Goal: Information Seeking & Learning: Learn about a topic

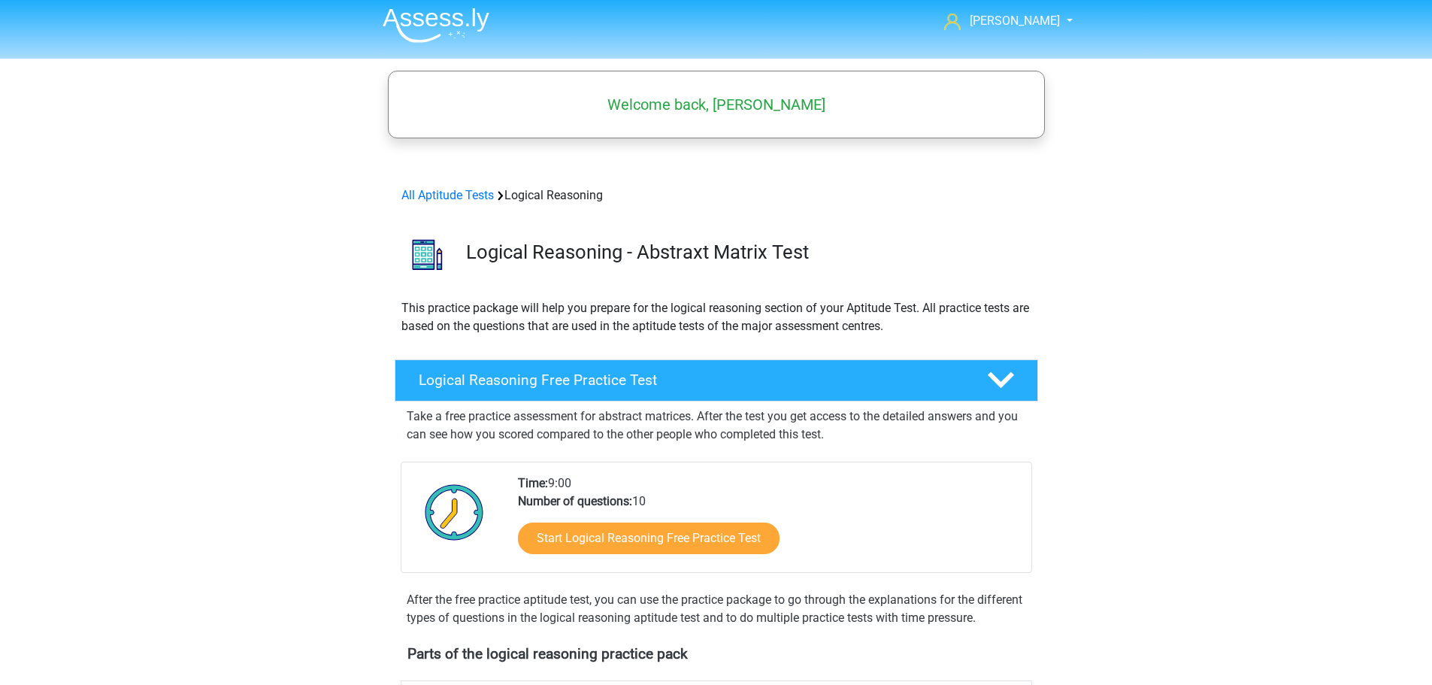
scroll to position [376, 0]
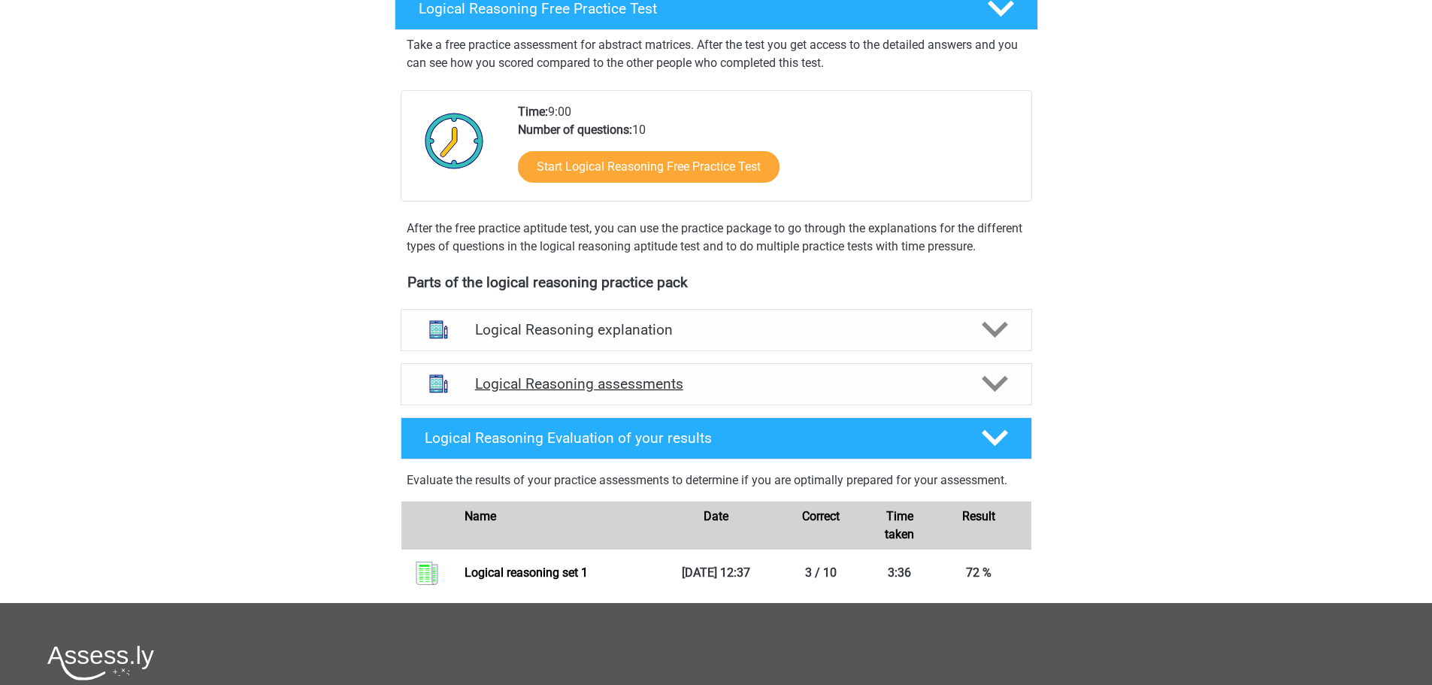
click at [1016, 397] on div at bounding box center [993, 384] width 50 height 26
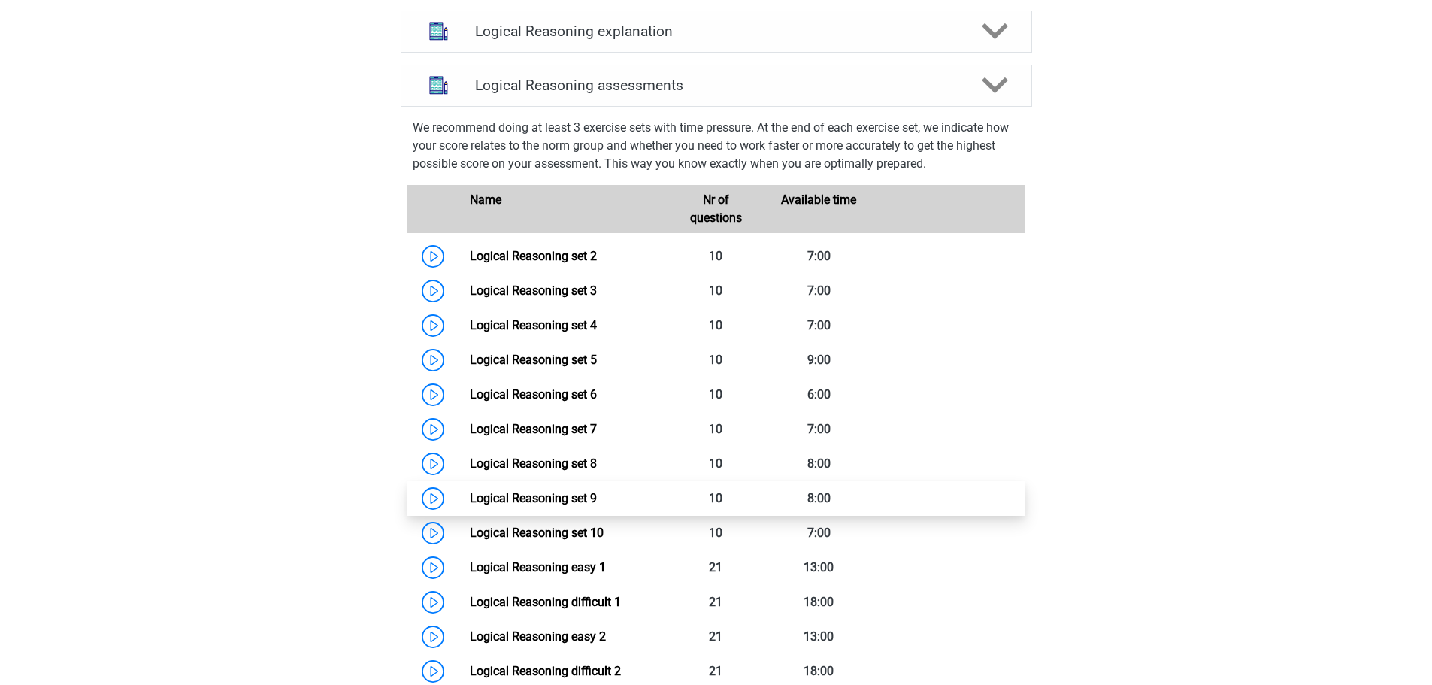
scroll to position [902, 0]
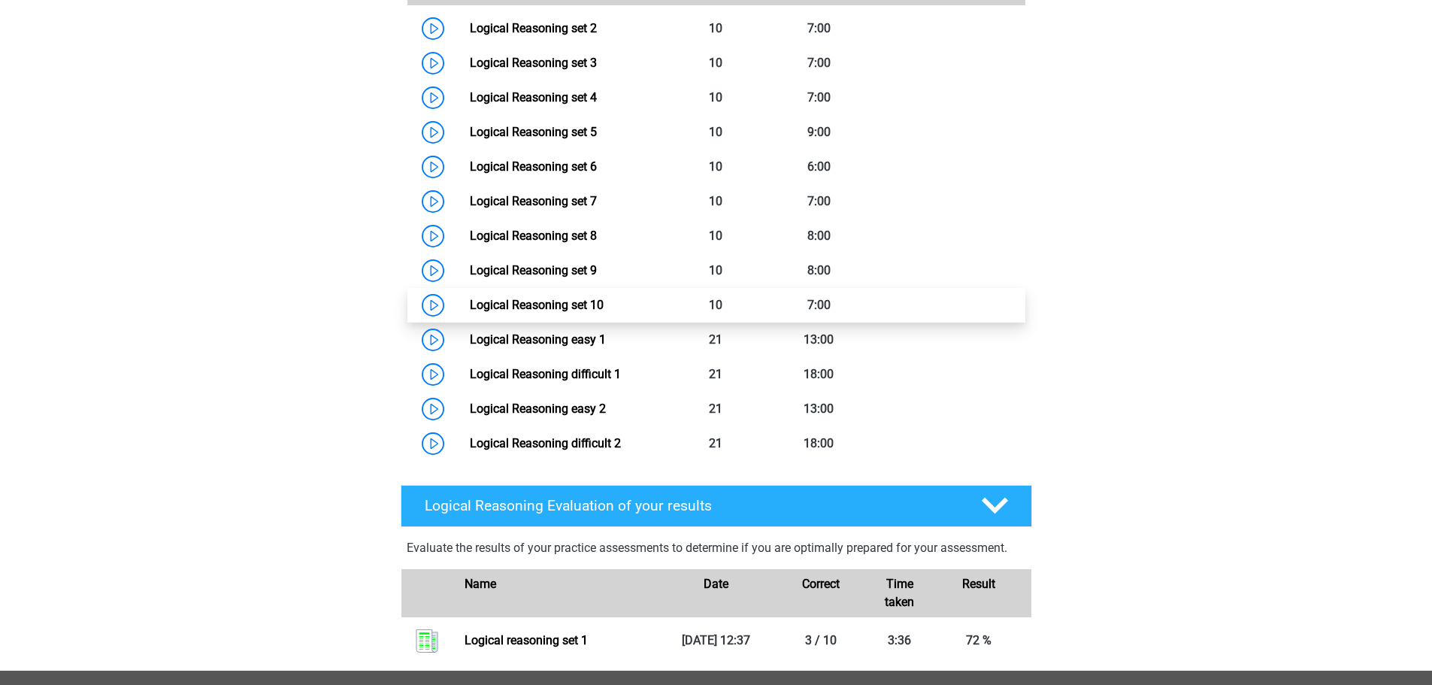
click at [520, 312] on link "Logical Reasoning set 10" at bounding box center [537, 305] width 134 height 14
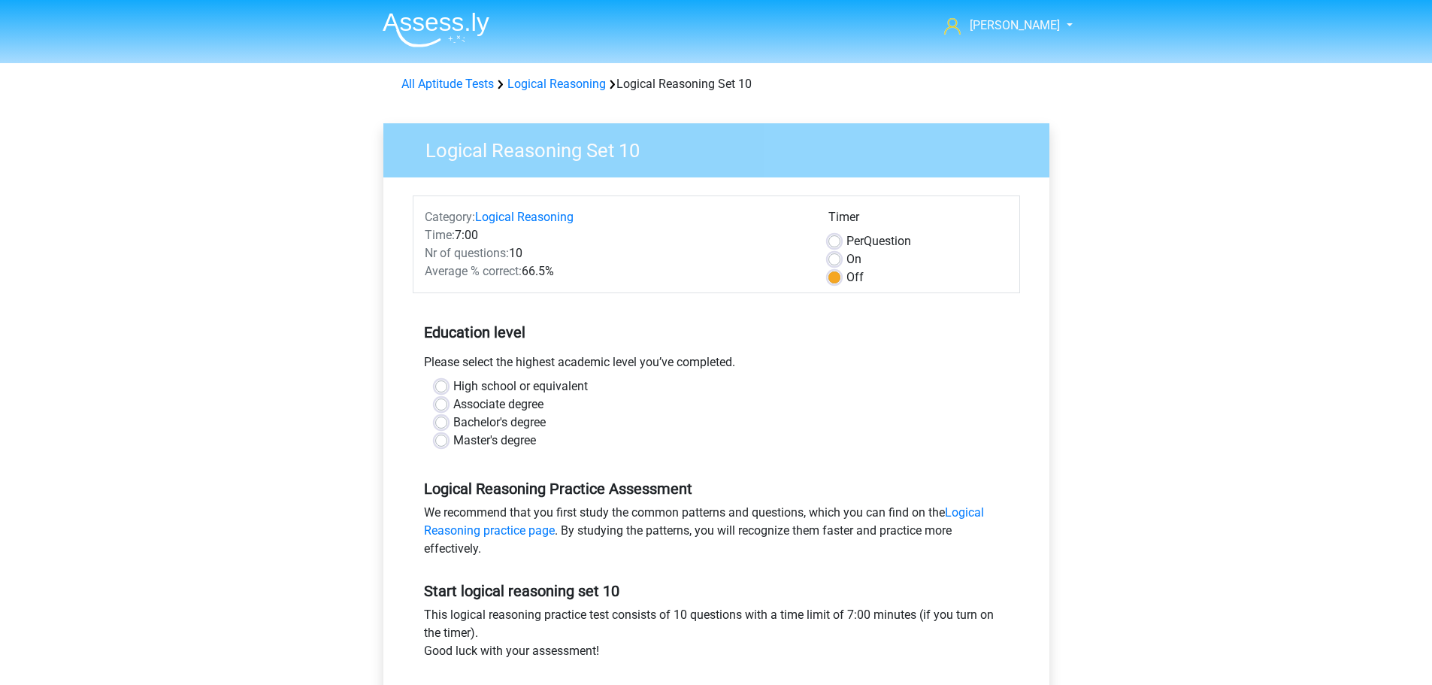
click at [504, 437] on label "Master's degree" at bounding box center [494, 440] width 83 height 18
click at [447, 437] on input "Master's degree" at bounding box center [441, 438] width 12 height 15
radio input "true"
click at [511, 416] on label "Bachelor's degree" at bounding box center [499, 422] width 92 height 18
click at [447, 416] on input "Bachelor's degree" at bounding box center [441, 420] width 12 height 15
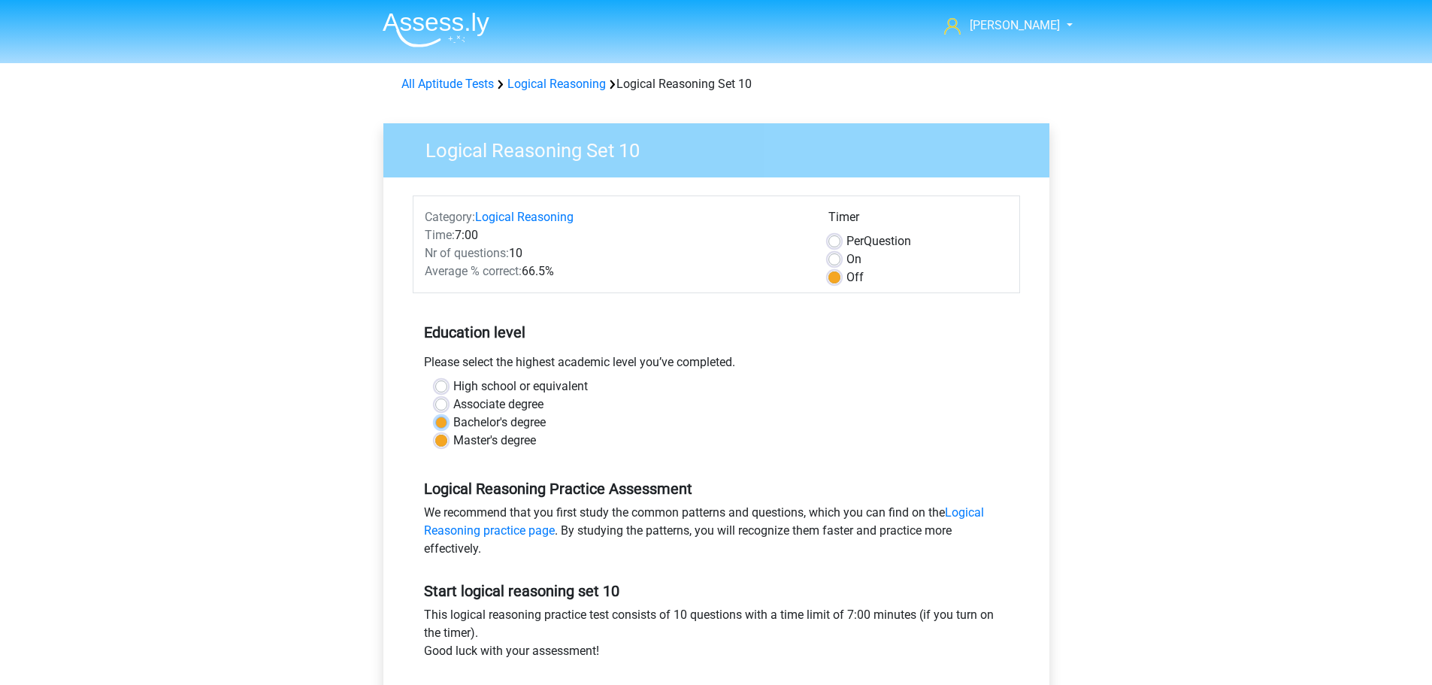
radio input "true"
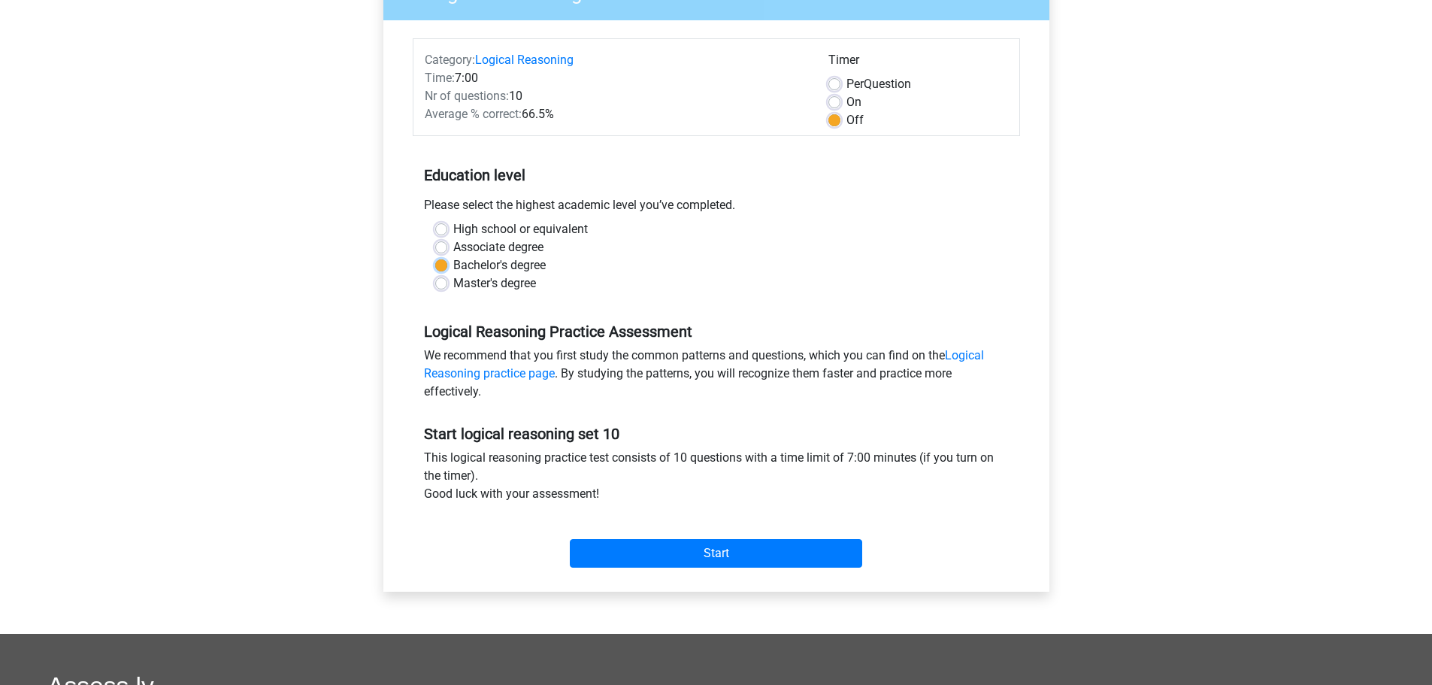
scroll to position [451, 0]
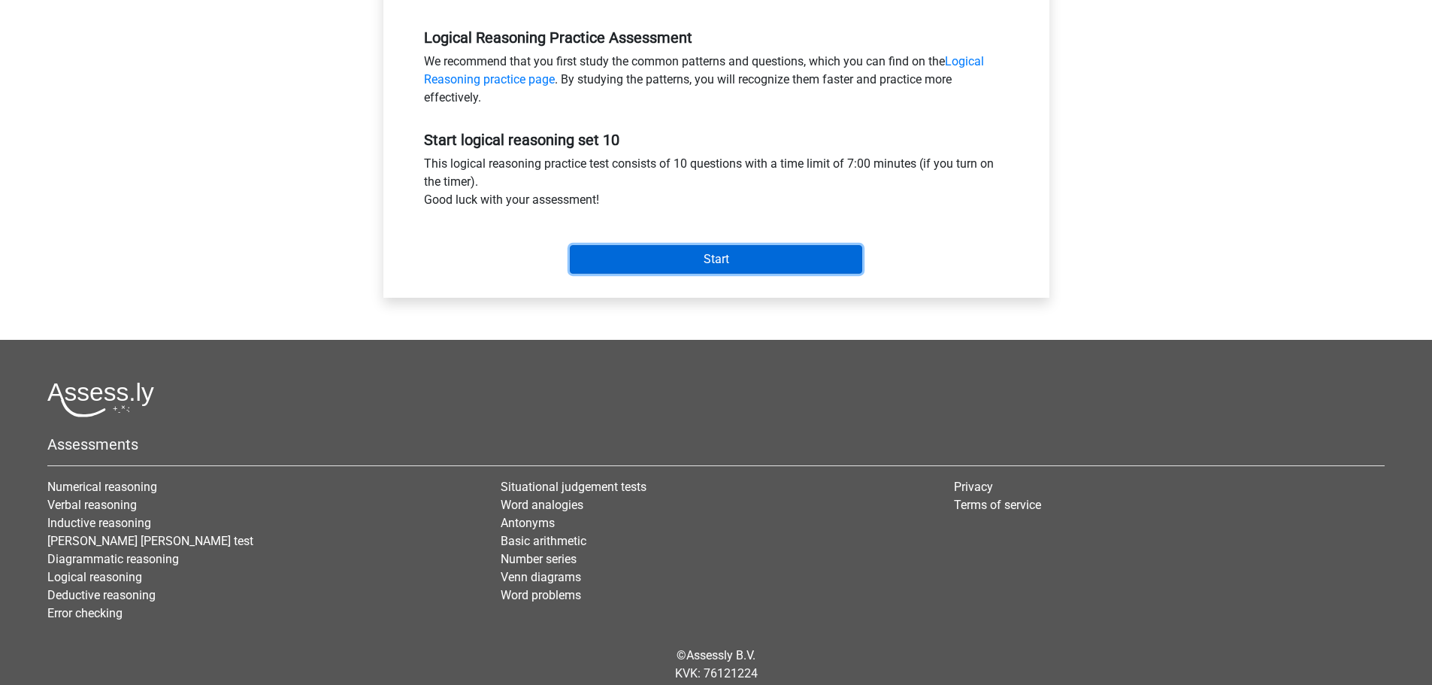
click at [667, 256] on input "Start" at bounding box center [716, 259] width 292 height 29
